Goal: Check status: Check status

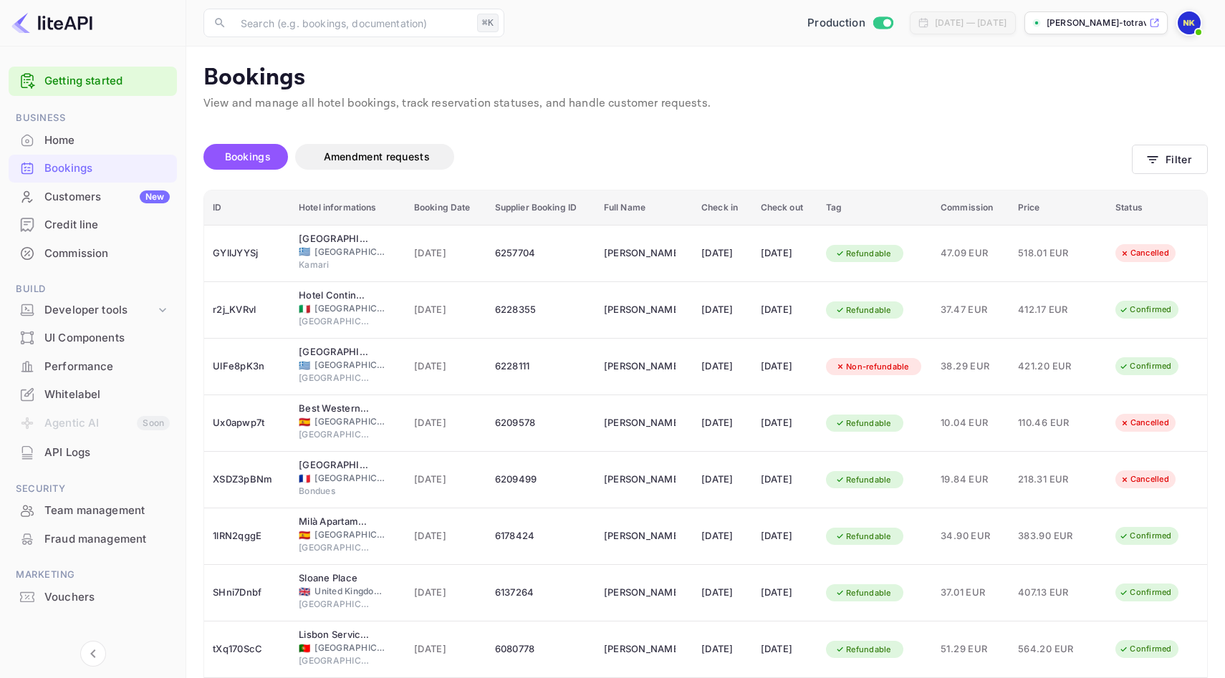
click at [68, 147] on div "Home" at bounding box center [106, 141] width 125 height 16
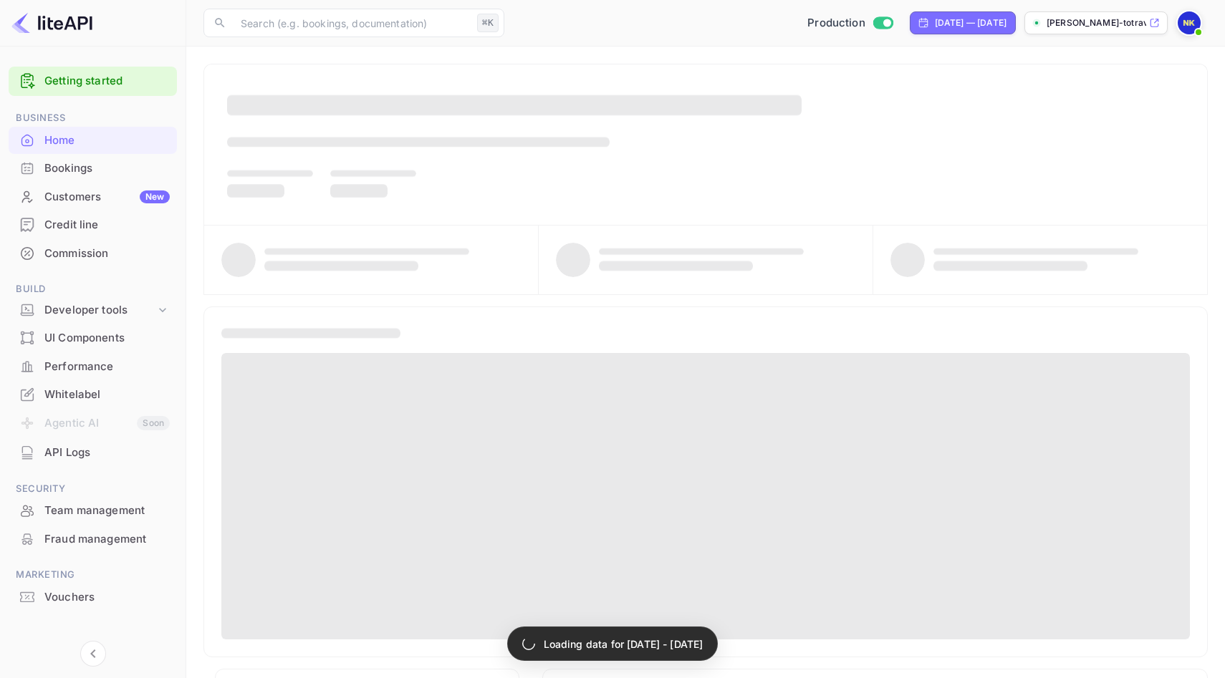
click at [75, 169] on div "Bookings" at bounding box center [106, 168] width 125 height 16
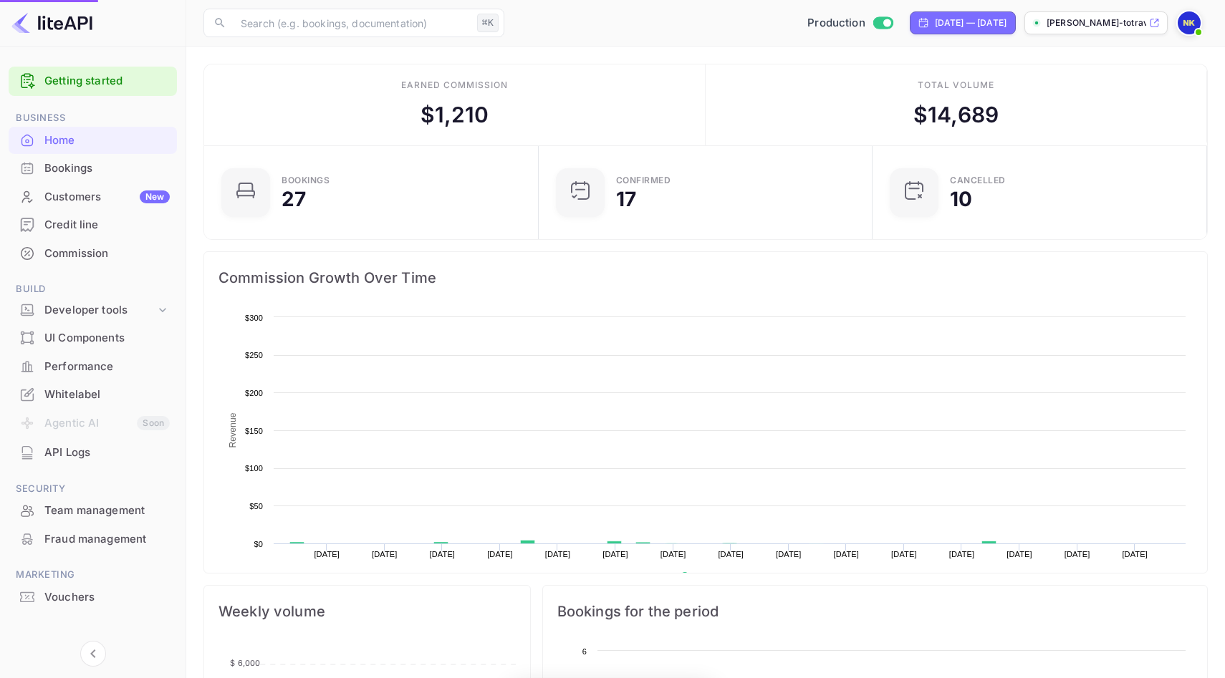
scroll to position [233, 326]
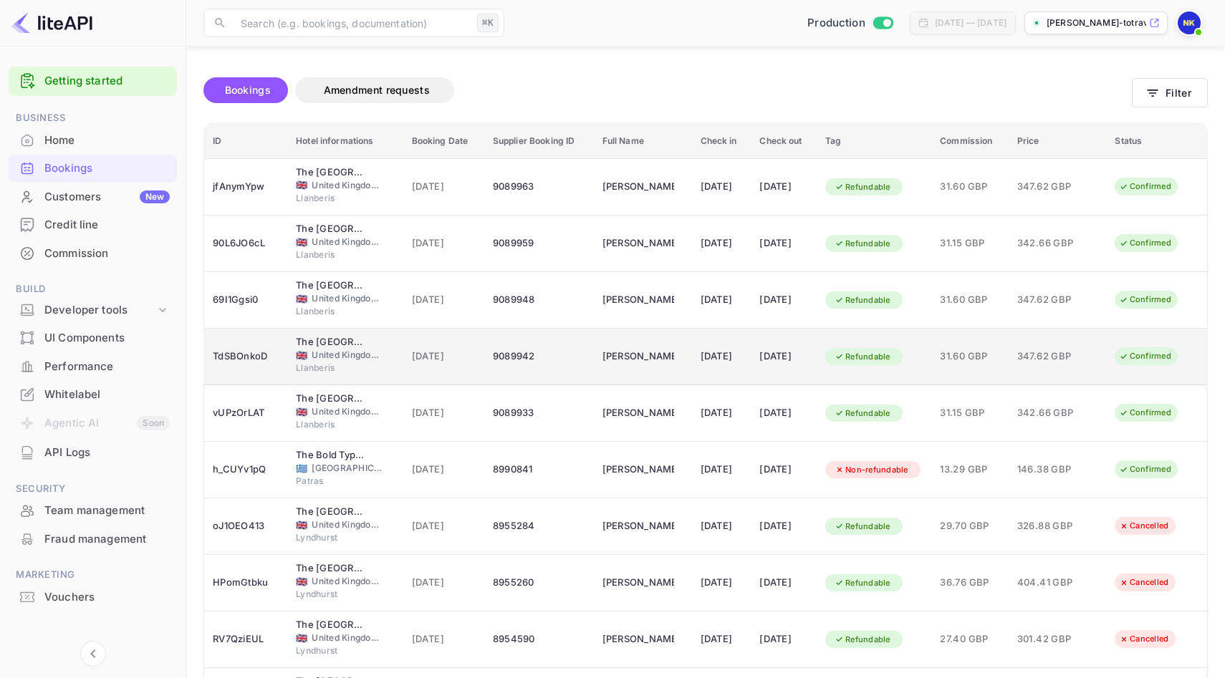
scroll to position [66, 0]
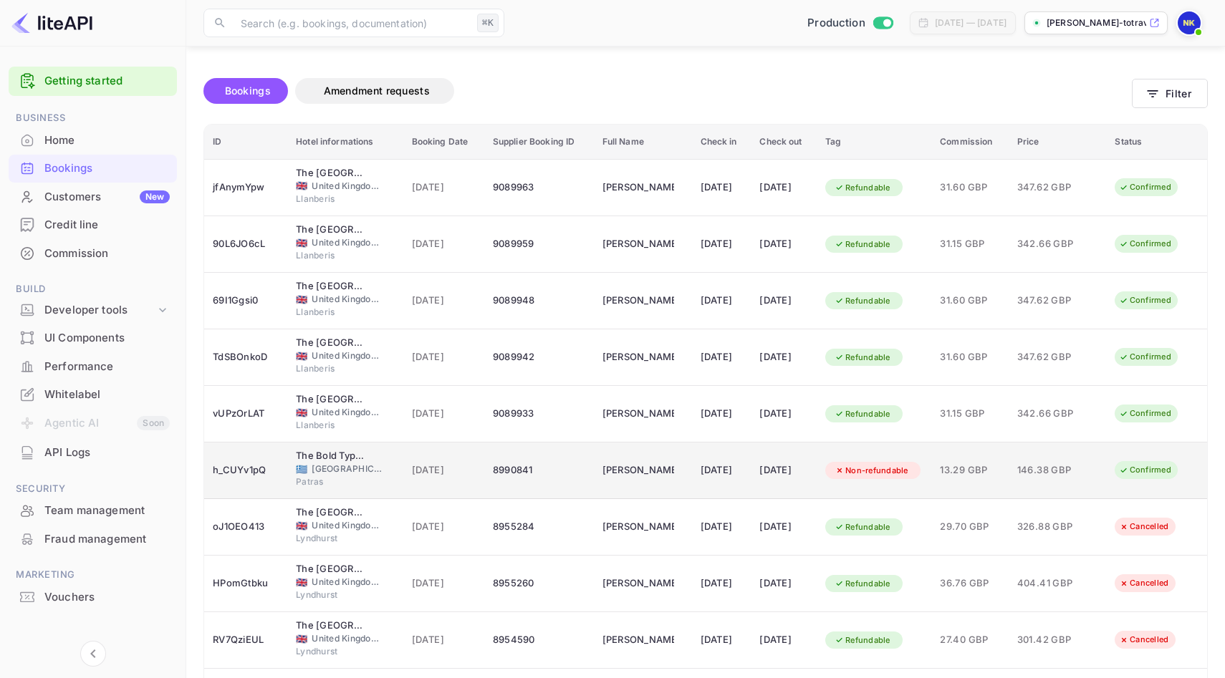
click at [383, 466] on td "The Bold Type Hotel 🇬🇷 [GEOGRAPHIC_DATA] Patras" at bounding box center [344, 471] width 115 height 57
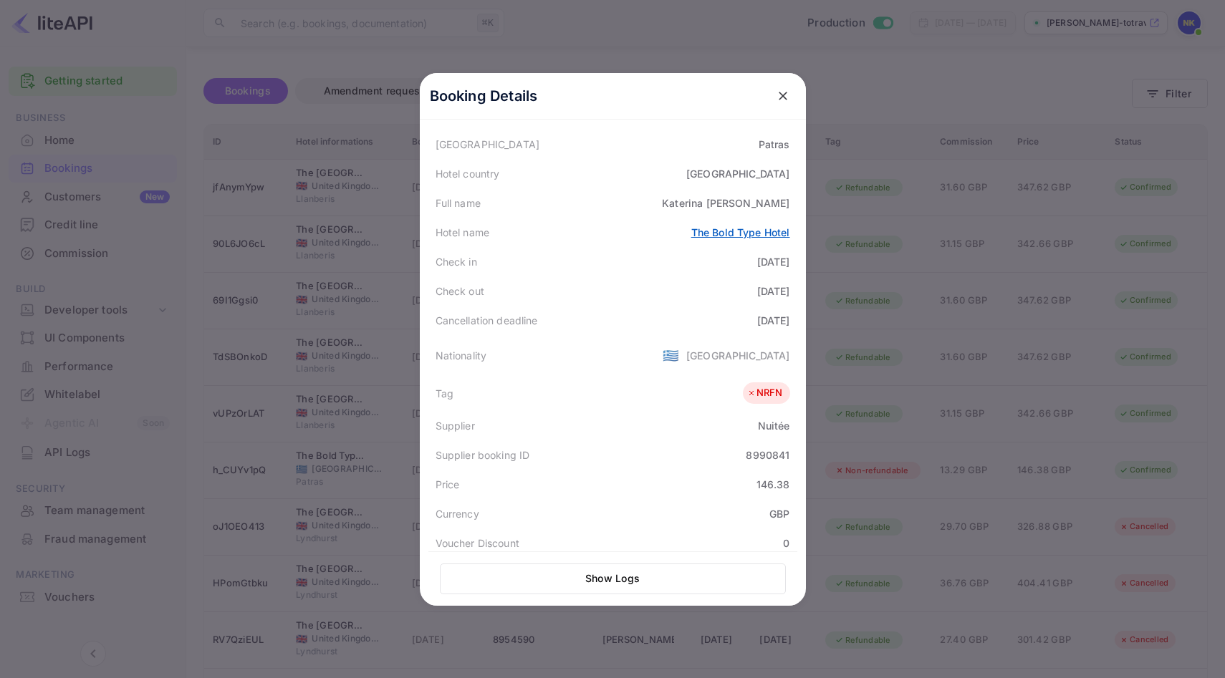
scroll to position [320, 0]
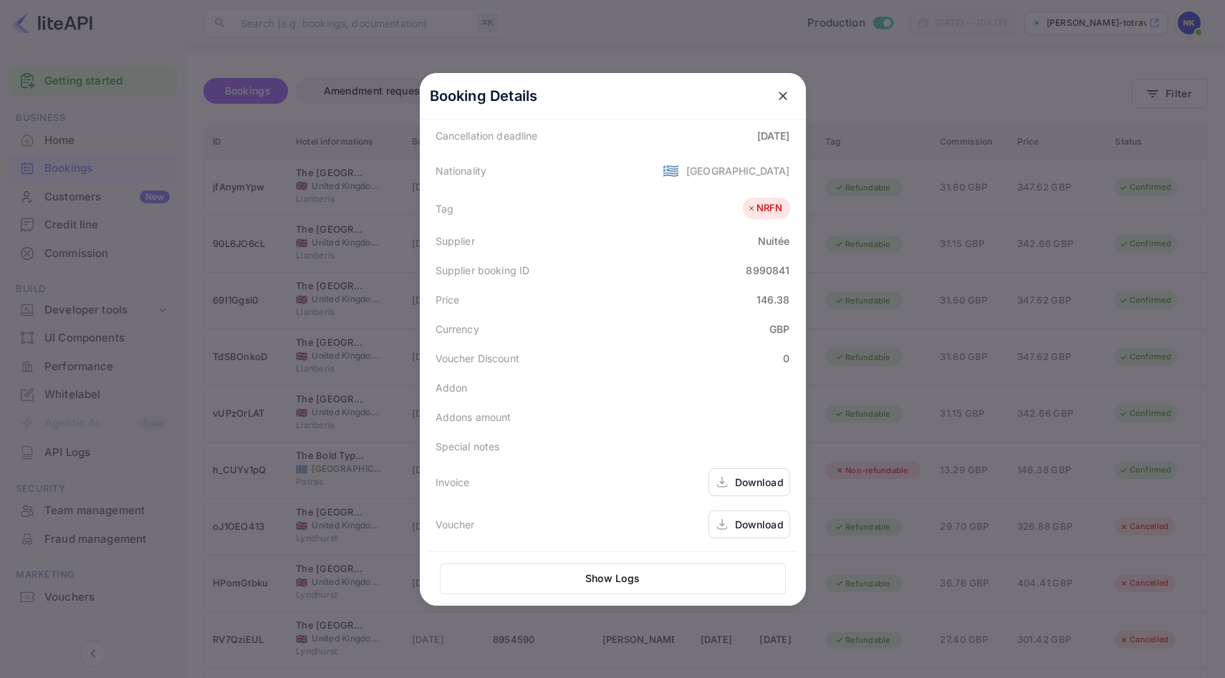
click at [655, 581] on button "Show Logs" at bounding box center [613, 579] width 346 height 31
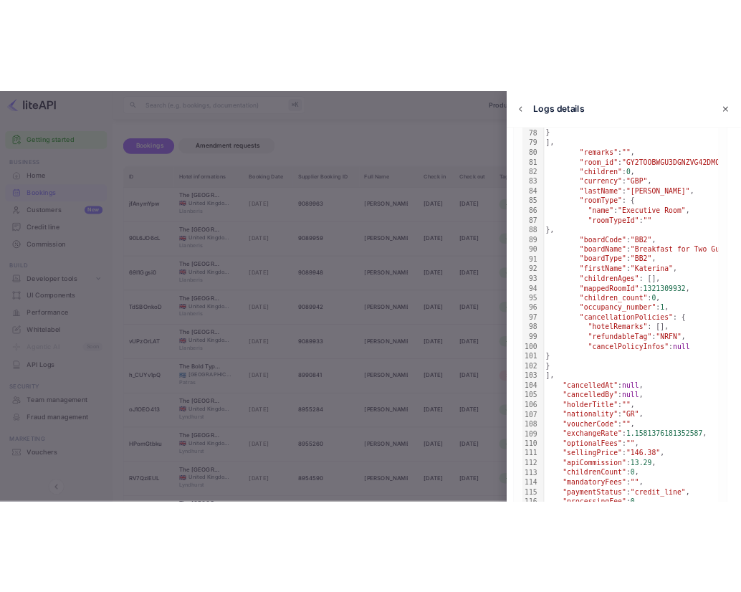
scroll to position [1394, 0]
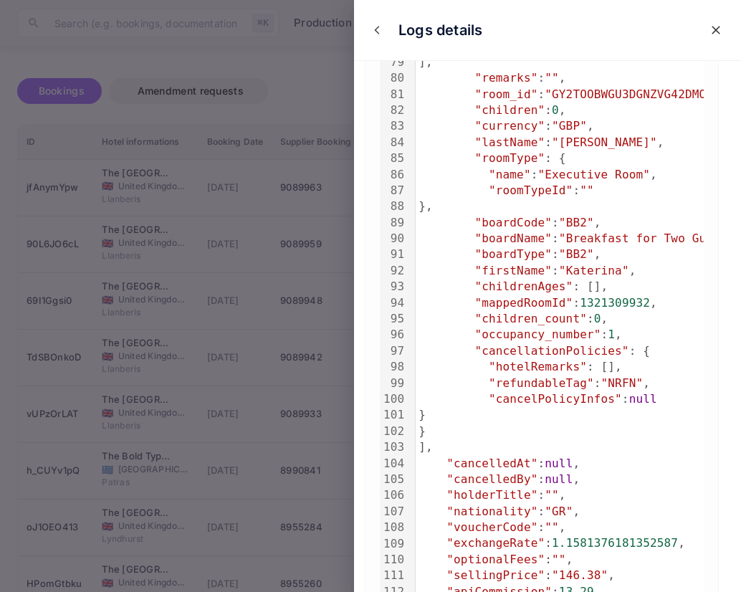
click at [721, 26] on icon "close" at bounding box center [716, 30] width 14 height 14
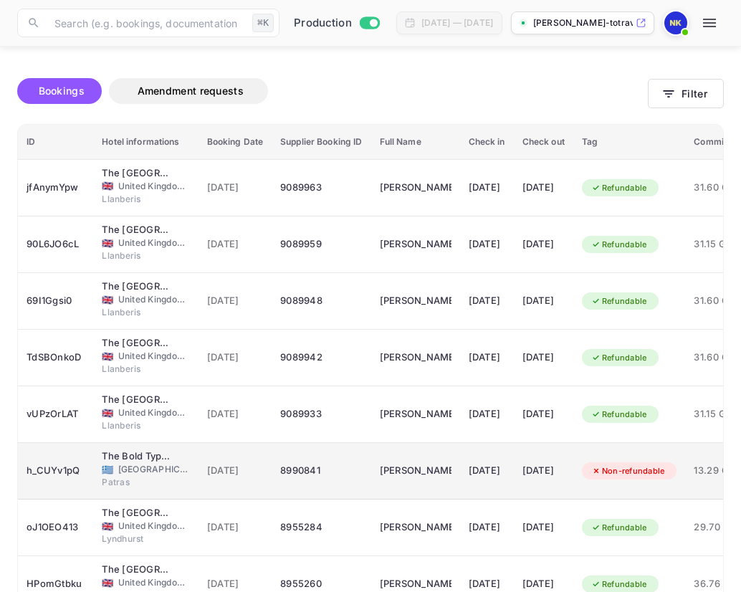
click at [153, 486] on span "Patras" at bounding box center [138, 482] width 72 height 13
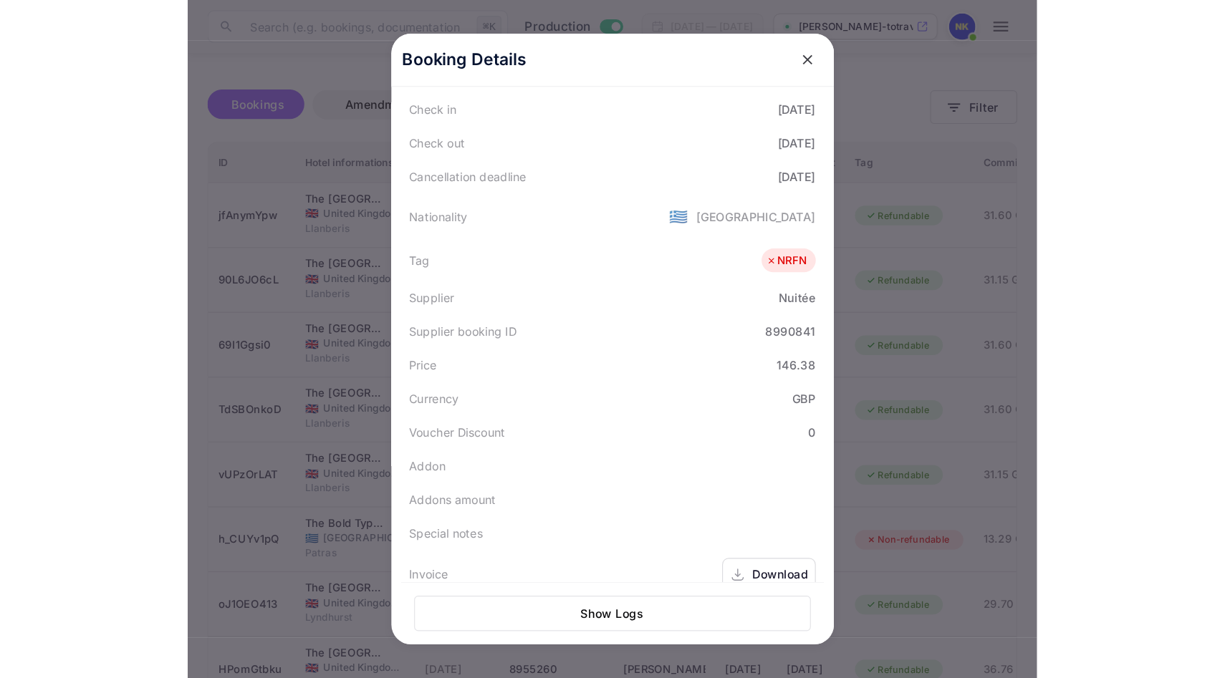
scroll to position [320, 0]
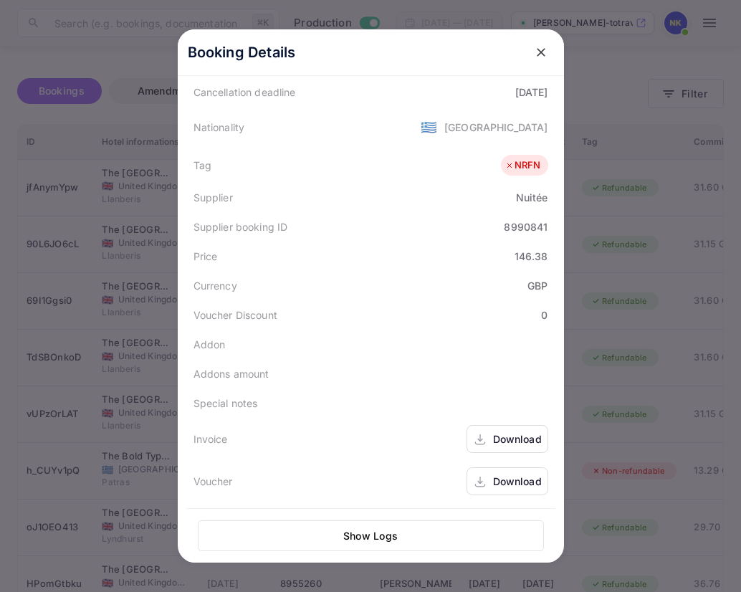
click at [515, 477] on div "Download" at bounding box center [517, 481] width 49 height 15
click at [540, 52] on icon "close" at bounding box center [541, 52] width 9 height 9
